Goal: Navigation & Orientation: Find specific page/section

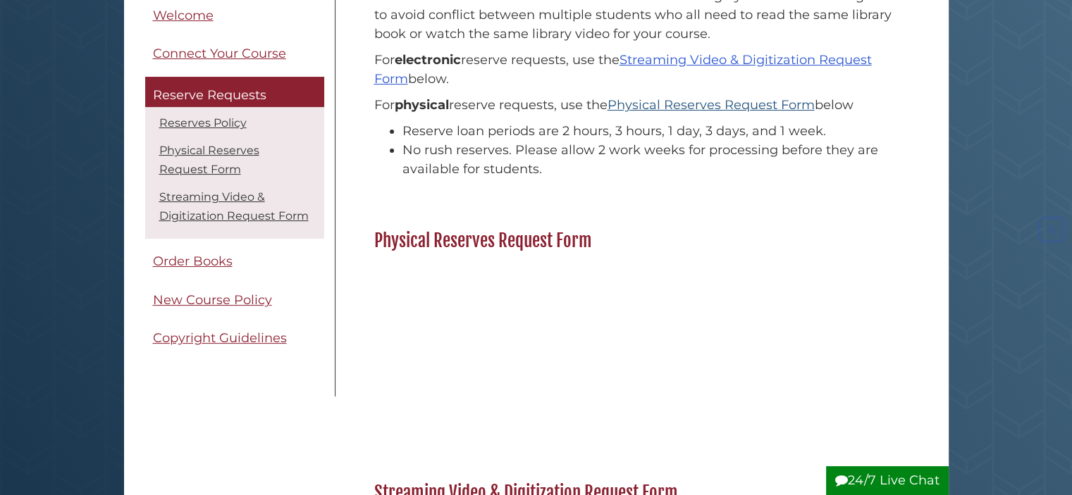
scroll to position [278, 0]
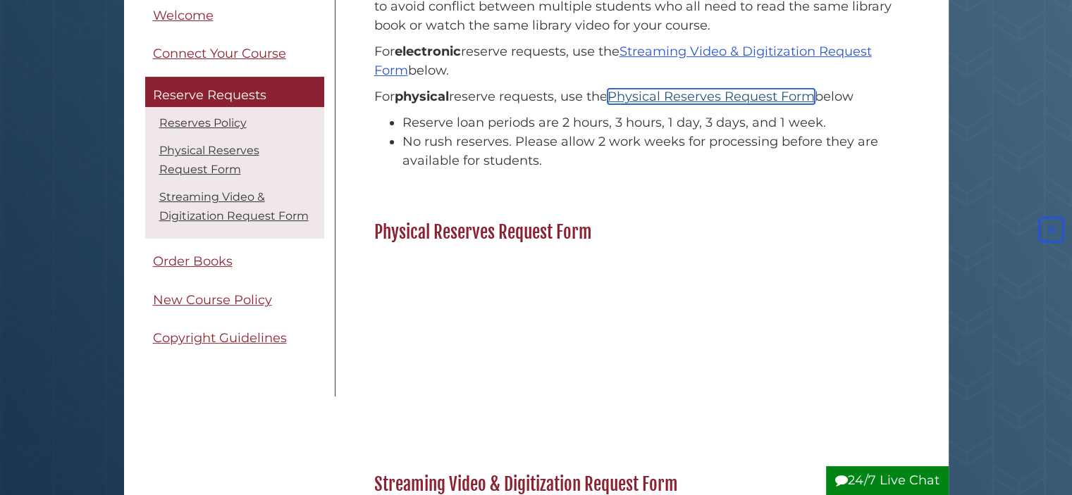
click at [653, 95] on link "Physical Reserves Request Form" at bounding box center [710, 97] width 207 height 16
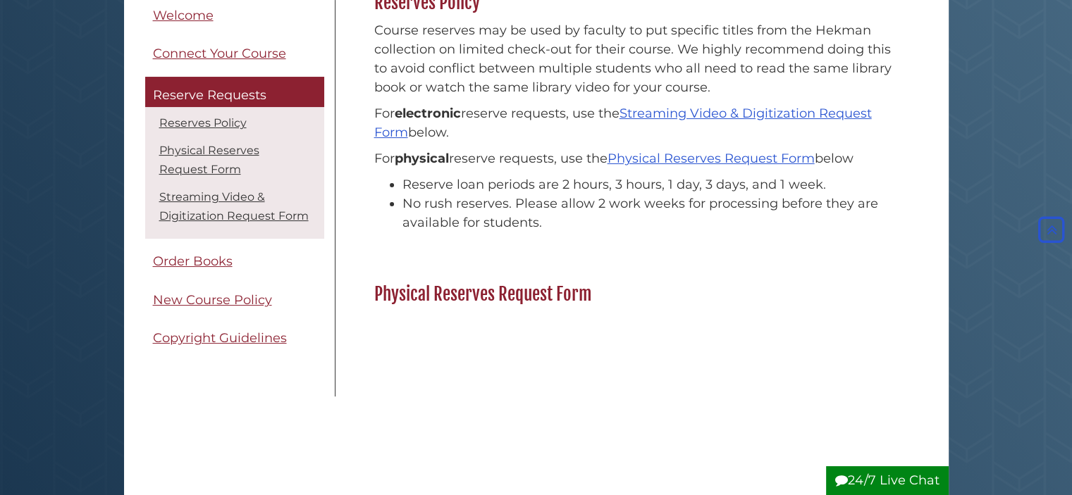
scroll to position [214, 0]
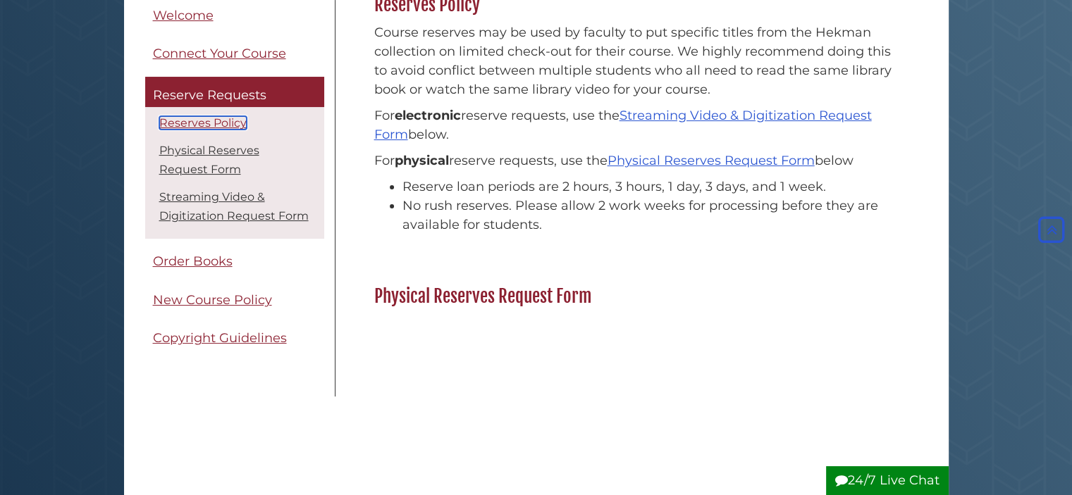
click at [215, 119] on link "Reserves Policy" at bounding box center [202, 123] width 87 height 13
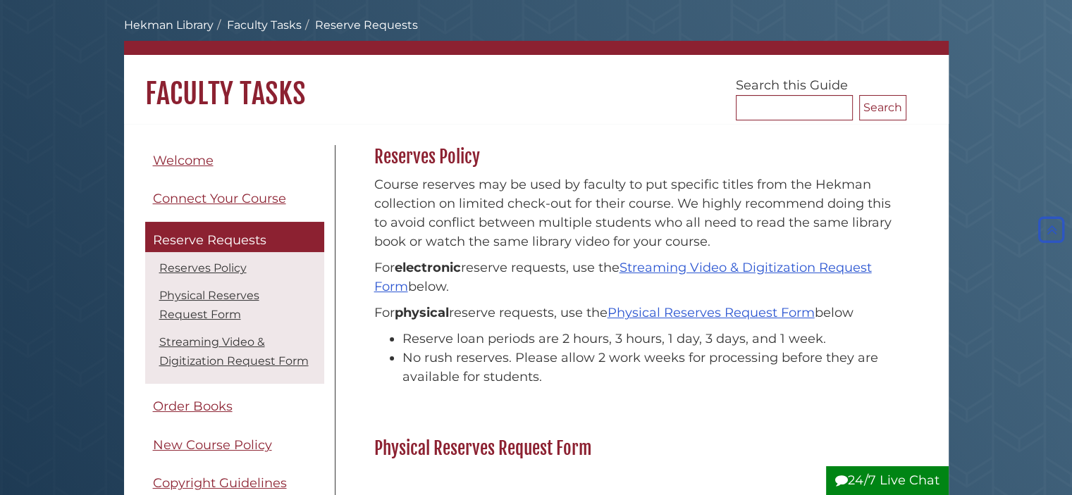
scroll to position [61, 0]
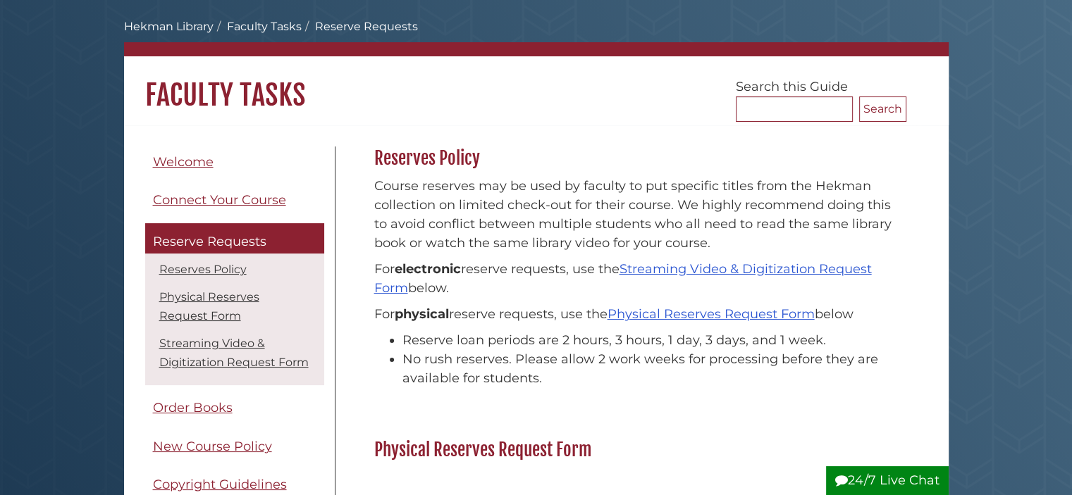
scroll to position [498, 0]
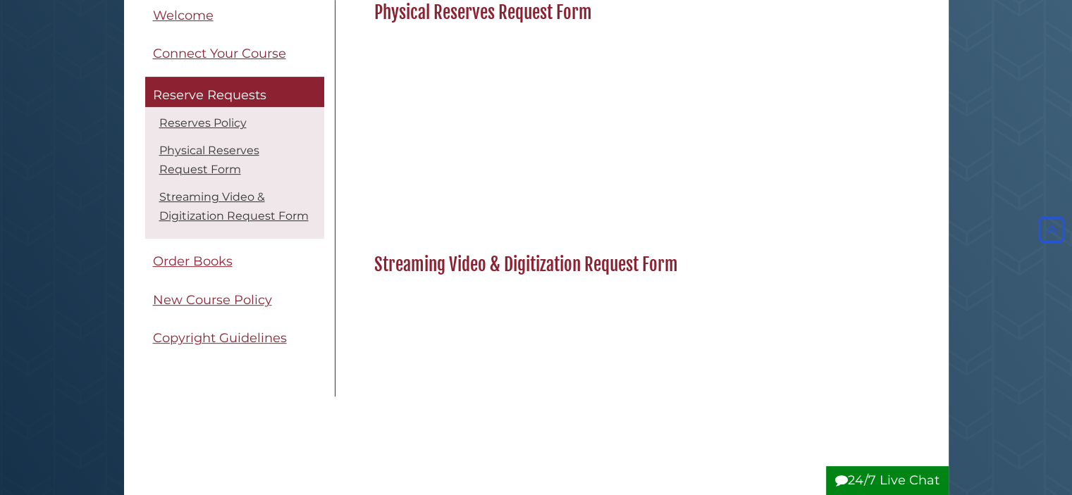
scroll to position [278, 0]
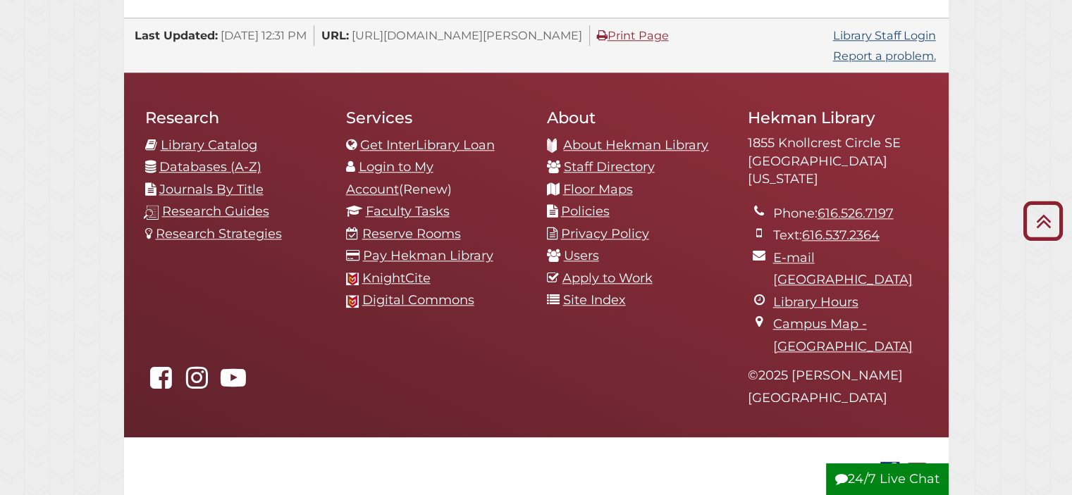
scroll to position [1556, 0]
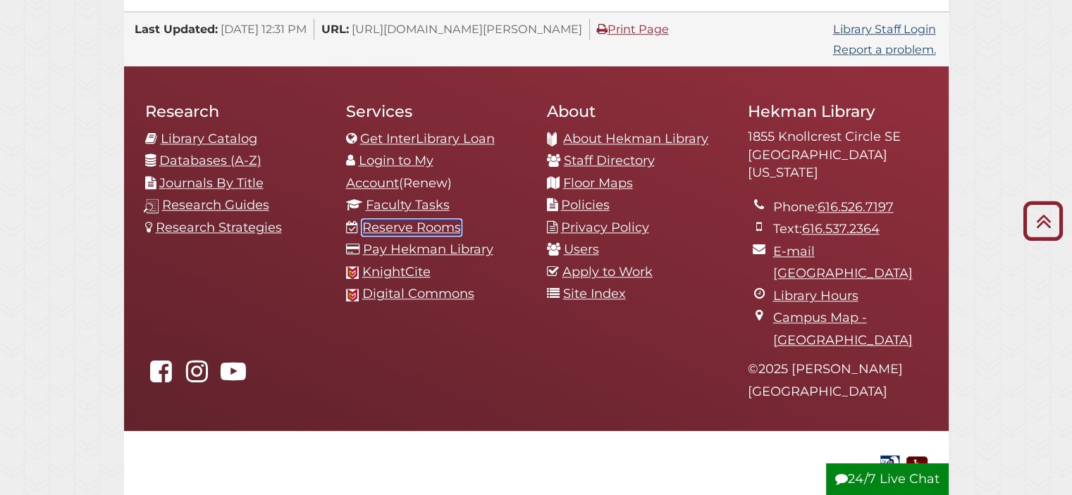
click at [424, 220] on link "Reserve Rooms" at bounding box center [411, 228] width 99 height 16
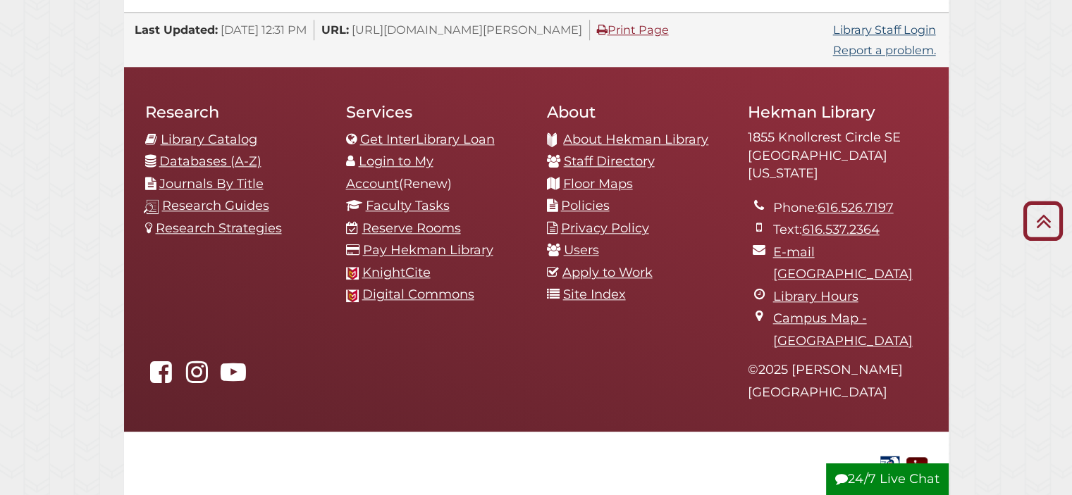
scroll to position [1556, 0]
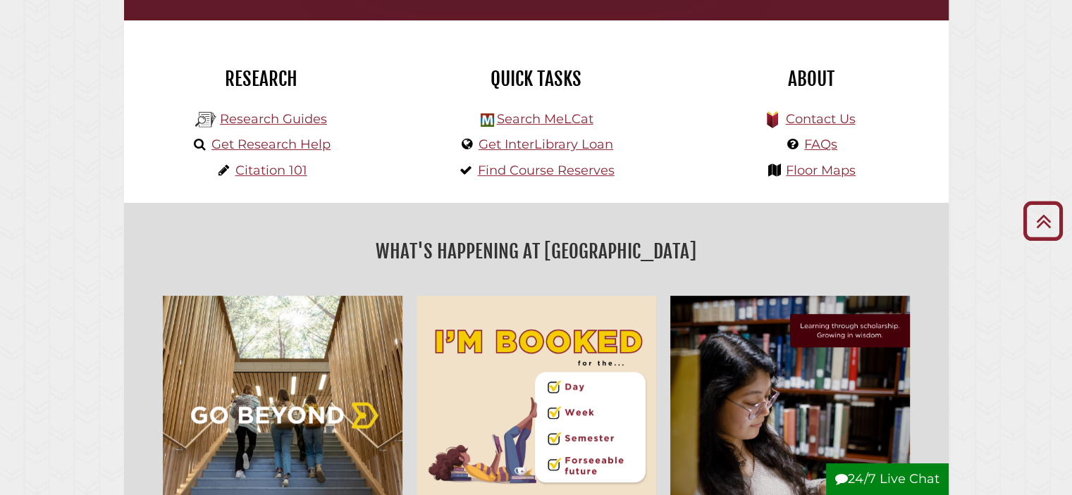
scroll to position [352, 0]
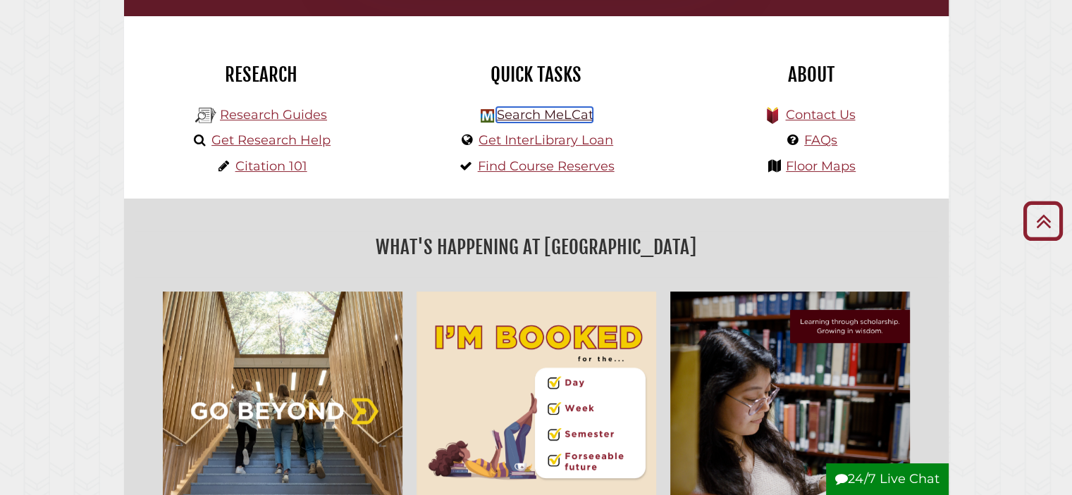
click at [522, 112] on link "Search MeLCat" at bounding box center [544, 115] width 97 height 16
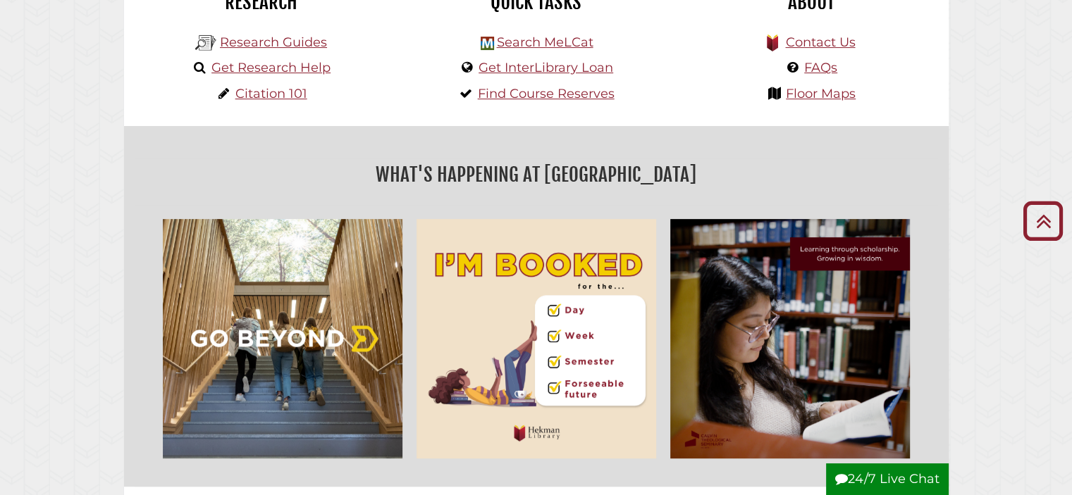
scroll to position [426, 0]
click at [785, 94] on li "Floor Maps" at bounding box center [810, 92] width 89 height 26
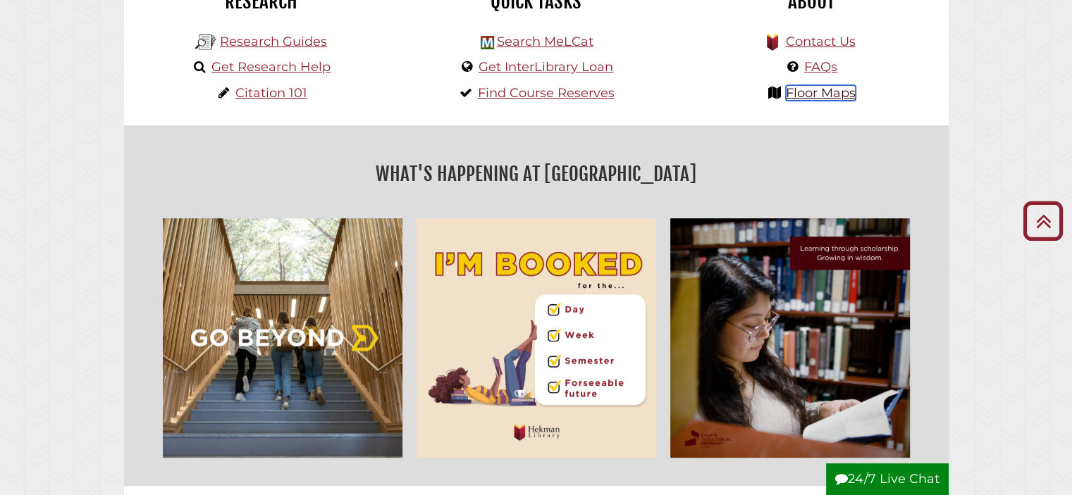
click at [795, 94] on link "Floor Maps" at bounding box center [821, 93] width 70 height 16
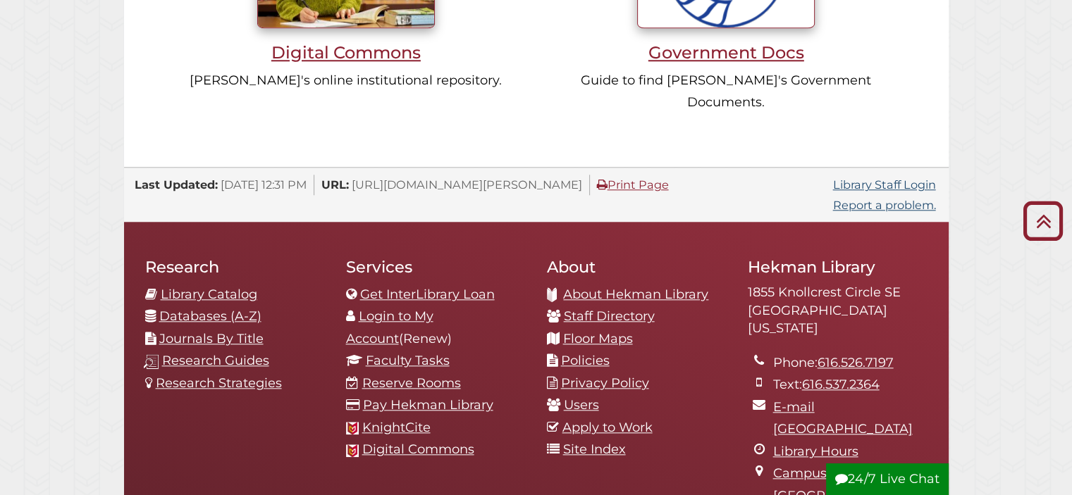
scroll to position [1406, 0]
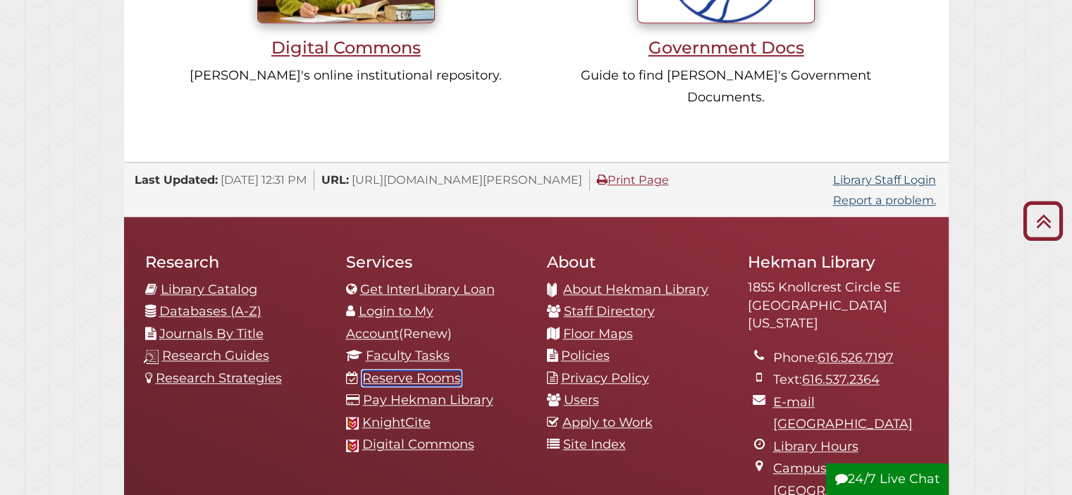
click at [438, 371] on link "Reserve Rooms" at bounding box center [411, 379] width 99 height 16
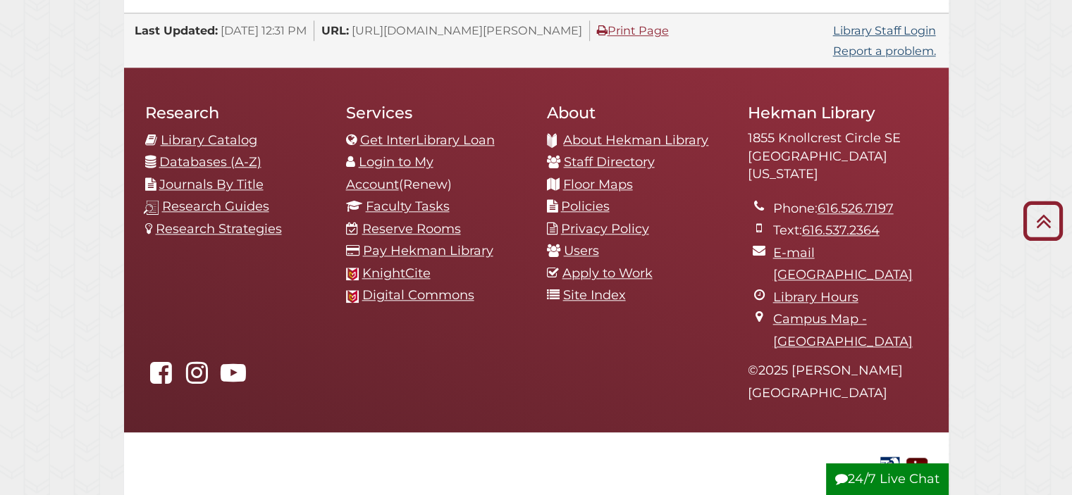
scroll to position [1556, 0]
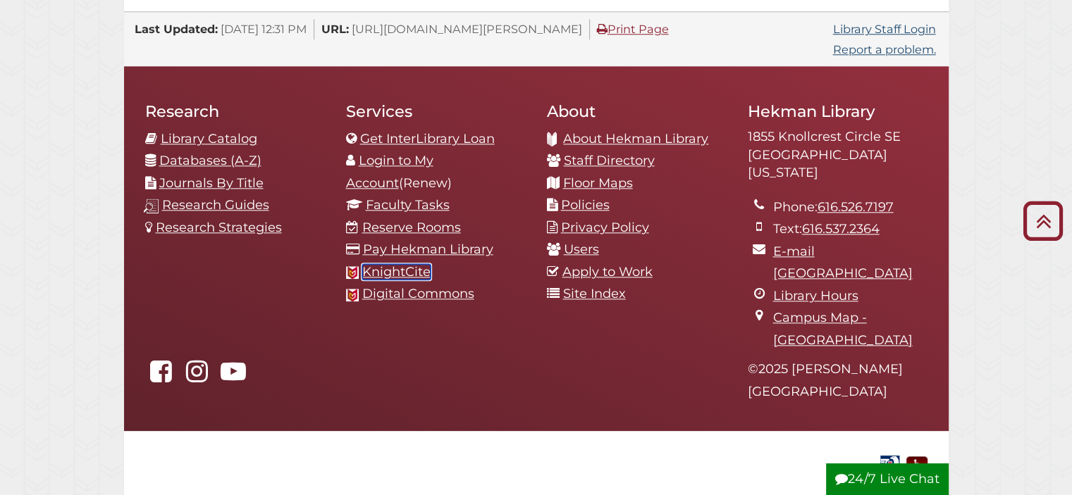
click at [392, 264] on link "KnightCite" at bounding box center [396, 272] width 68 height 16
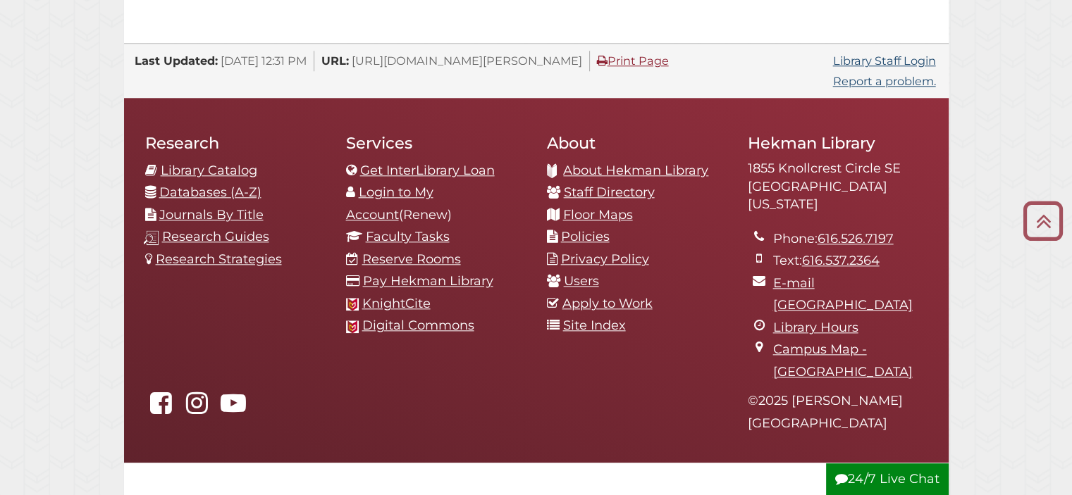
scroll to position [1556, 0]
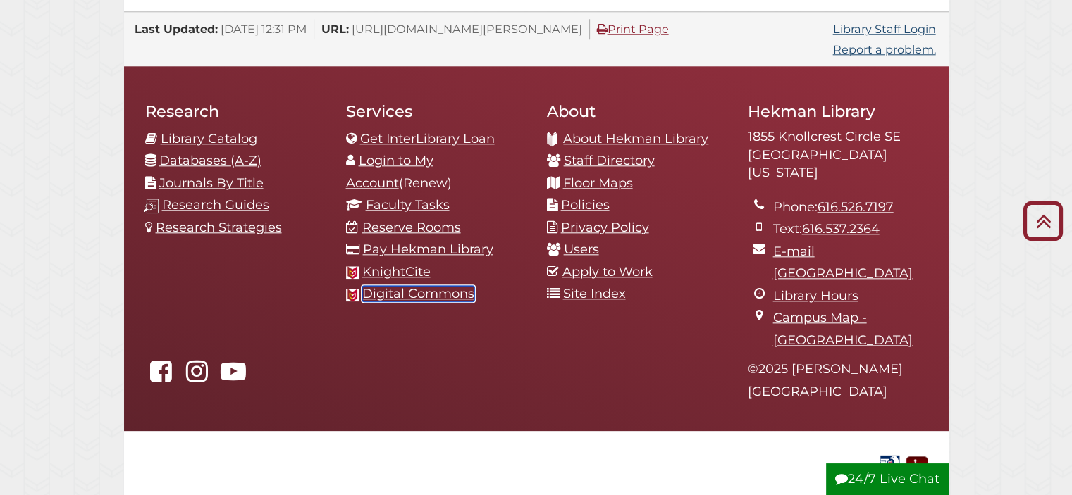
click at [427, 286] on link "Digital Commons" at bounding box center [418, 294] width 112 height 16
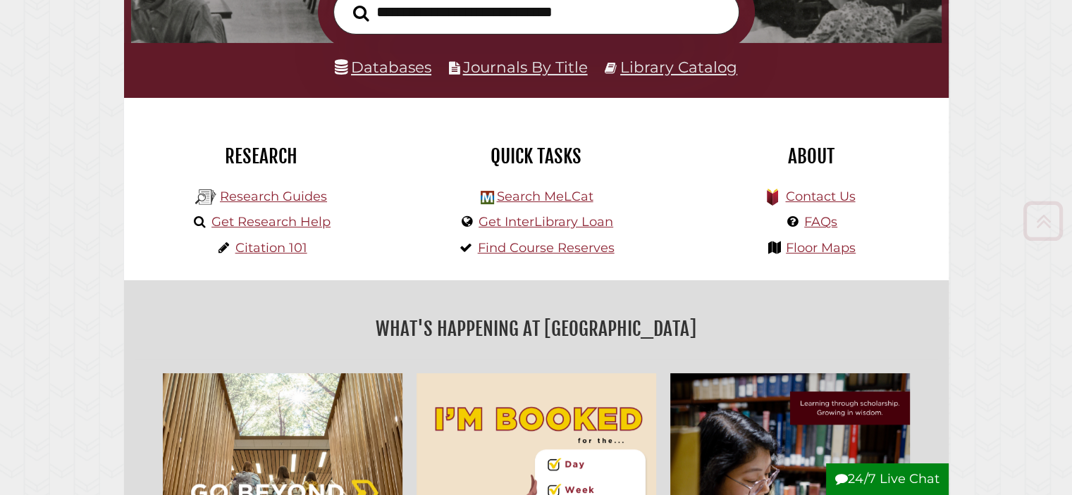
scroll to position [286, 0]
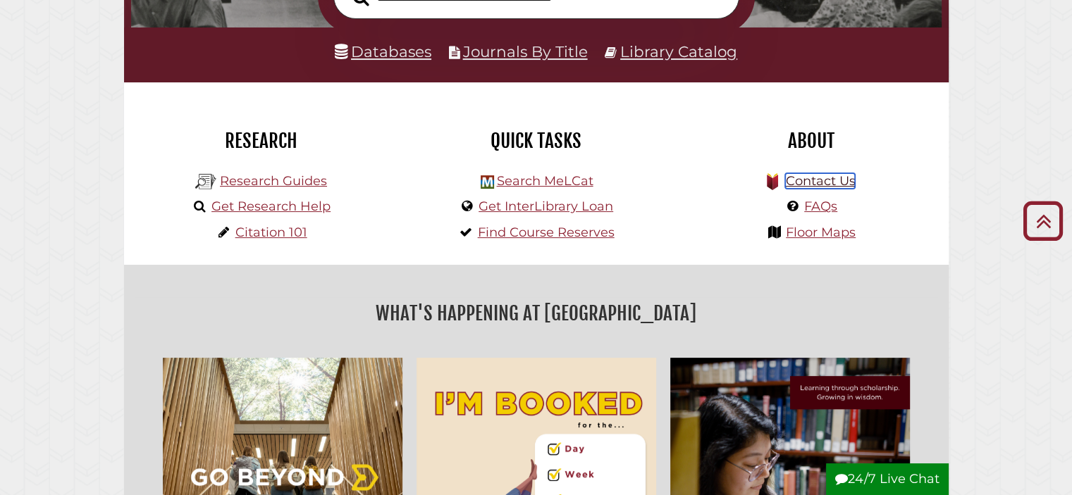
click at [797, 177] on link "Contact Us" at bounding box center [820, 181] width 70 height 16
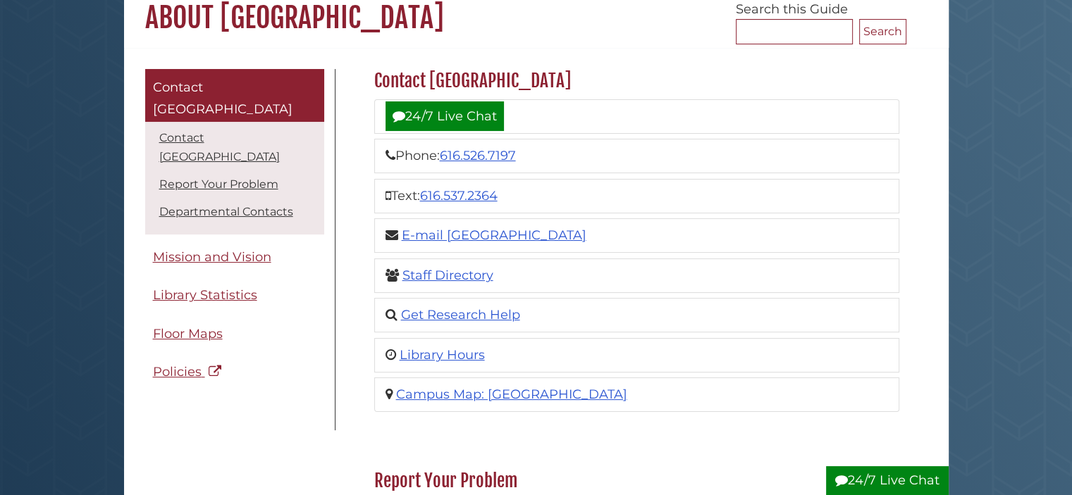
scroll to position [141, 0]
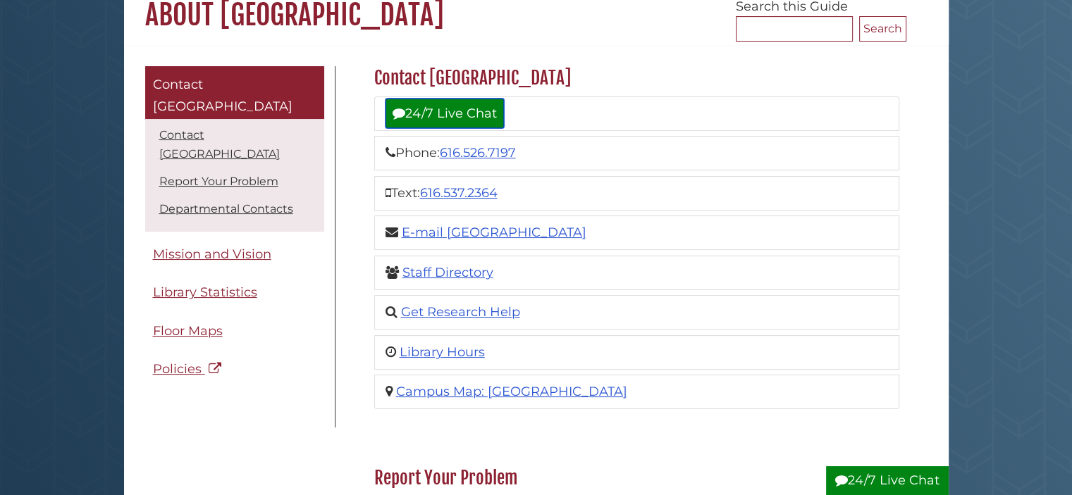
click at [467, 111] on link "24/7 Live Chat" at bounding box center [444, 114] width 118 height 30
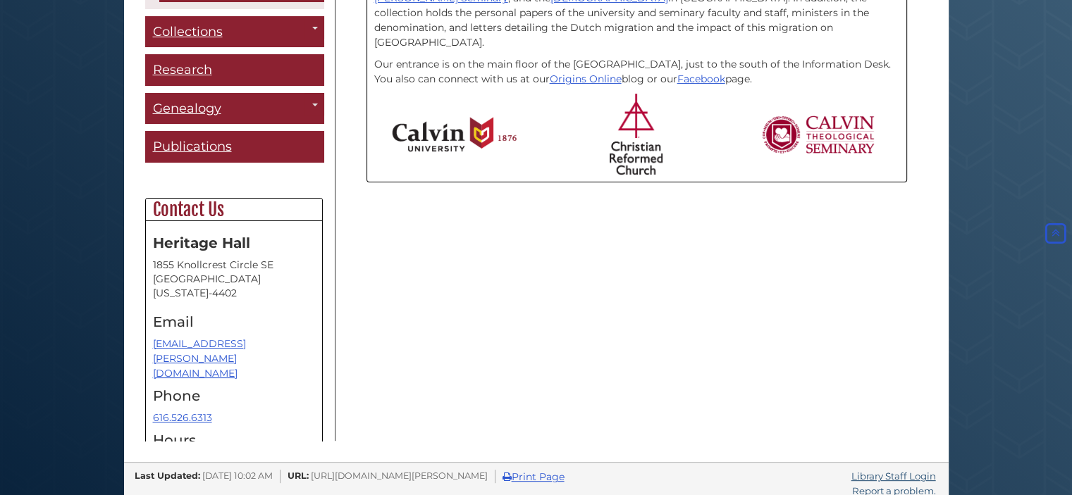
scroll to position [454, 0]
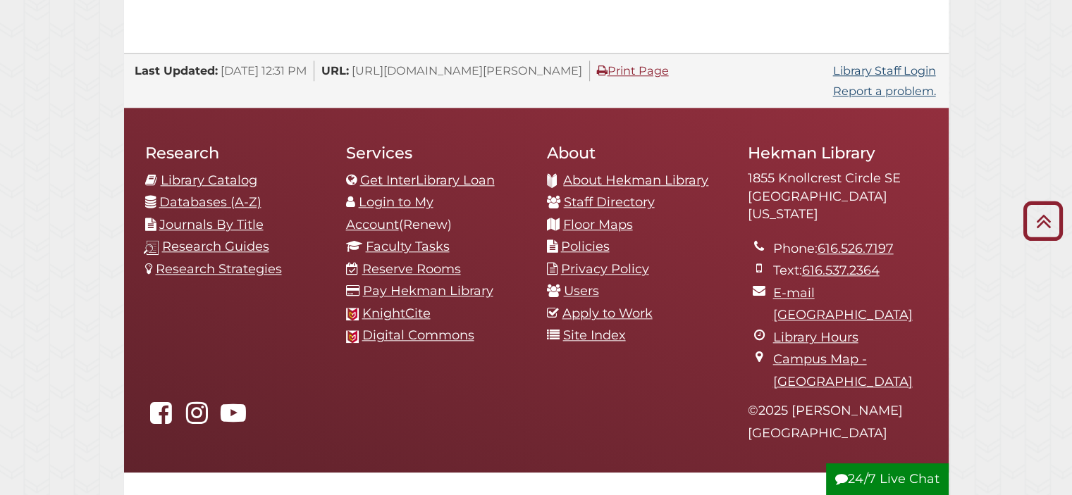
scroll to position [1556, 0]
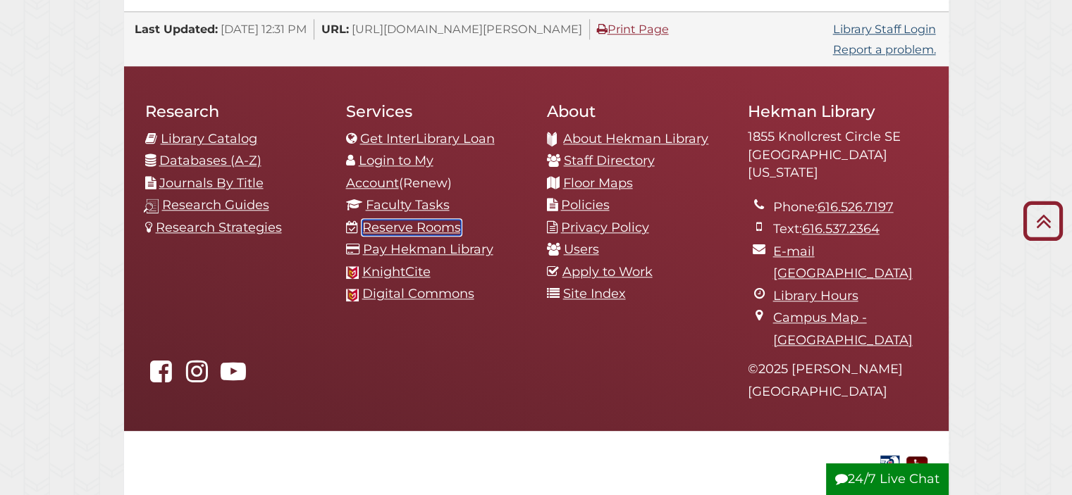
click at [426, 220] on link "Reserve Rooms" at bounding box center [411, 228] width 99 height 16
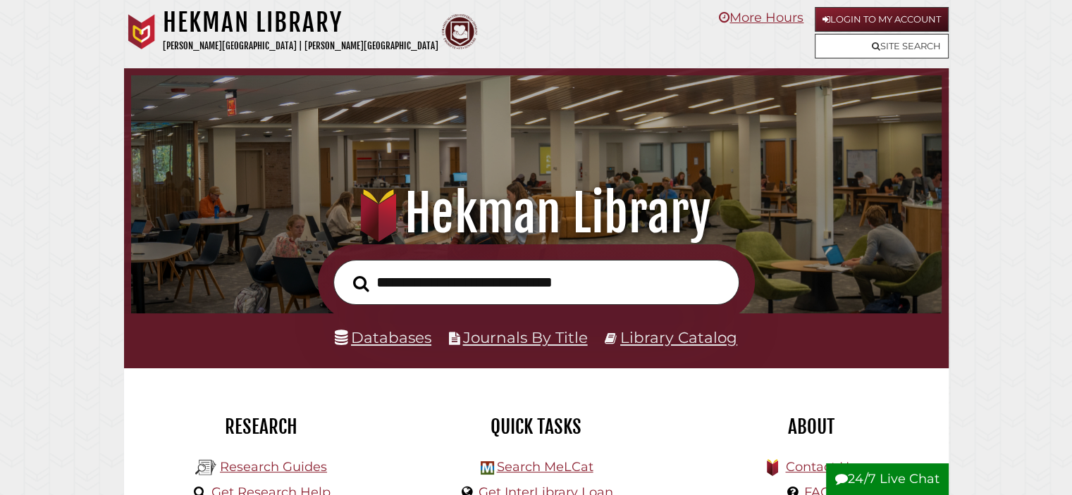
scroll to position [268, 803]
